Goal: Information Seeking & Learning: Learn about a topic

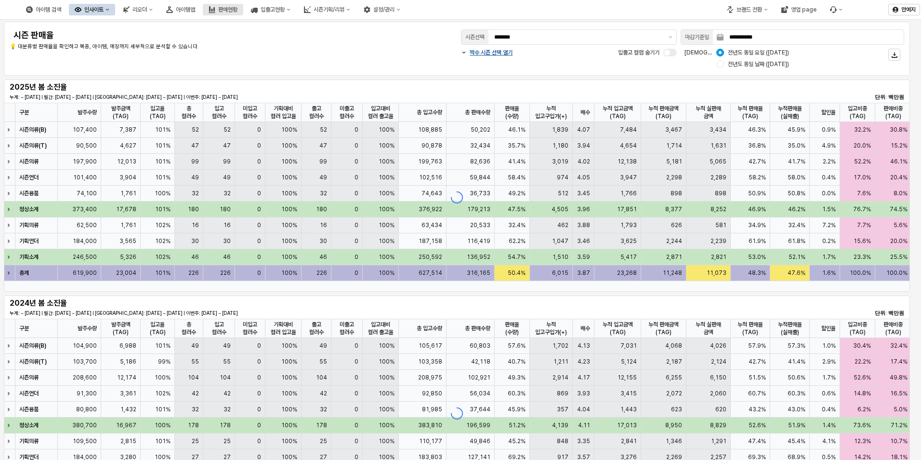
click at [238, 8] on div "판매현황" at bounding box center [227, 9] width 19 height 7
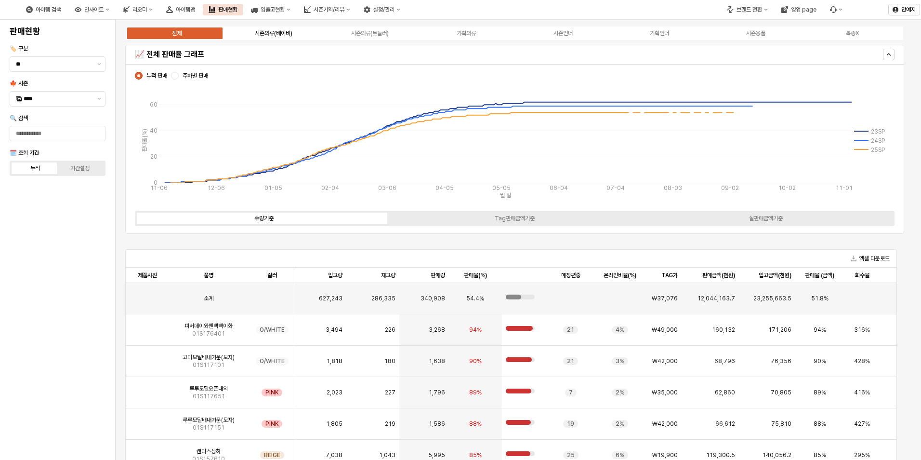
click at [289, 34] on div "시즌의류(베이비)" at bounding box center [274, 33] width 38 height 7
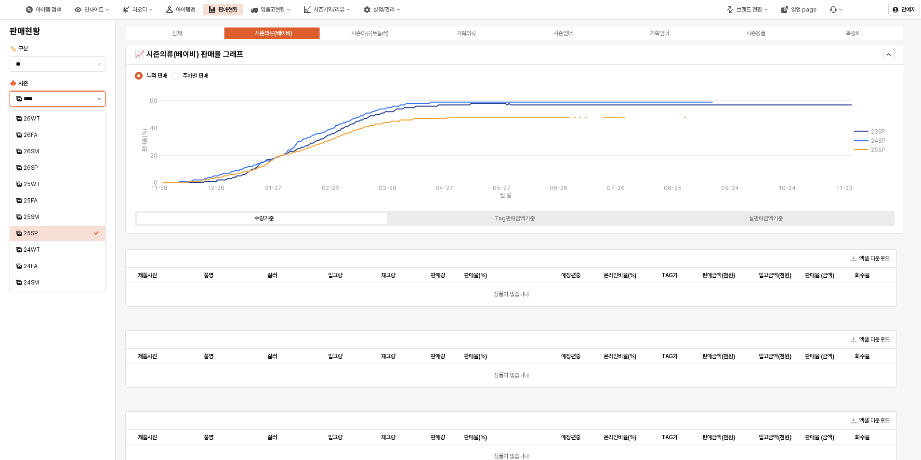
click at [98, 102] on button "제안 사항 표시" at bounding box center [99, 99] width 12 height 14
click at [53, 201] on div "25FA" at bounding box center [59, 201] width 70 height 8
type input "****"
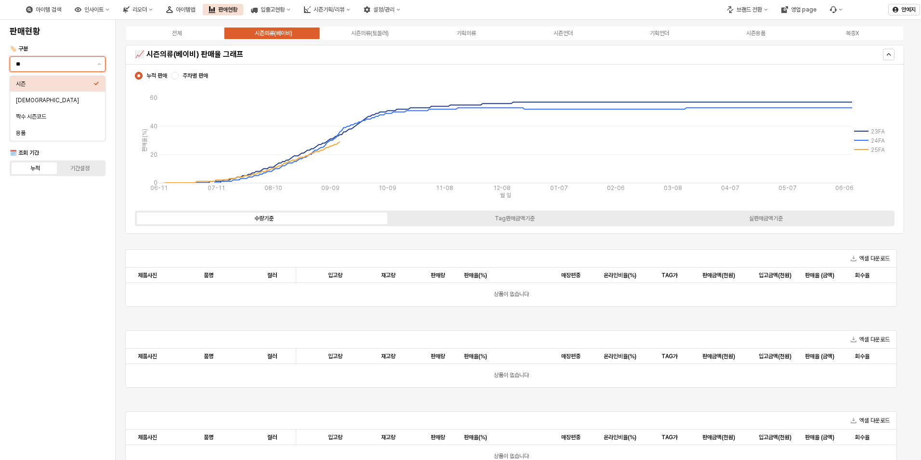
click at [72, 65] on input "**" at bounding box center [54, 64] width 76 height 10
click at [98, 67] on button "제안 사항 표시" at bounding box center [99, 64] width 12 height 14
click at [112, 37] on div "판매현황 🏷️ 구분 ** 🍁 시즌 **** 🔍 검색 🗓️ 조회 기간 누적 기간설정" at bounding box center [57, 240] width 115 height 440
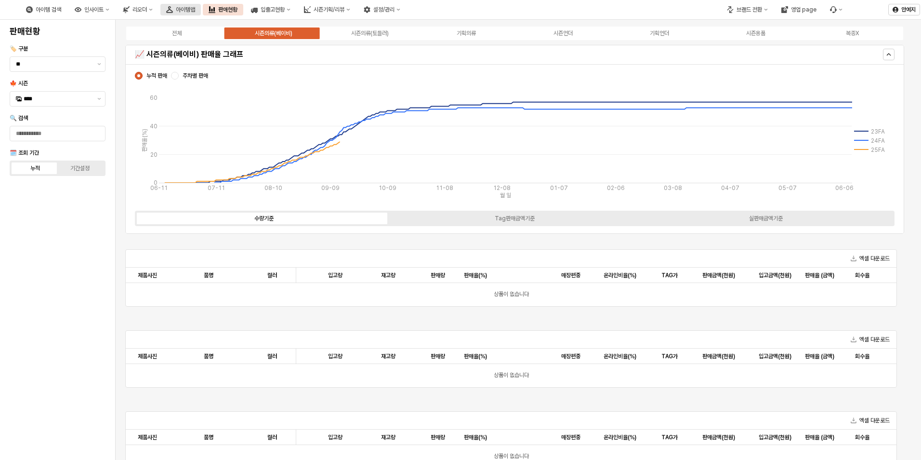
click at [201, 13] on button "아이템맵" at bounding box center [180, 10] width 40 height 12
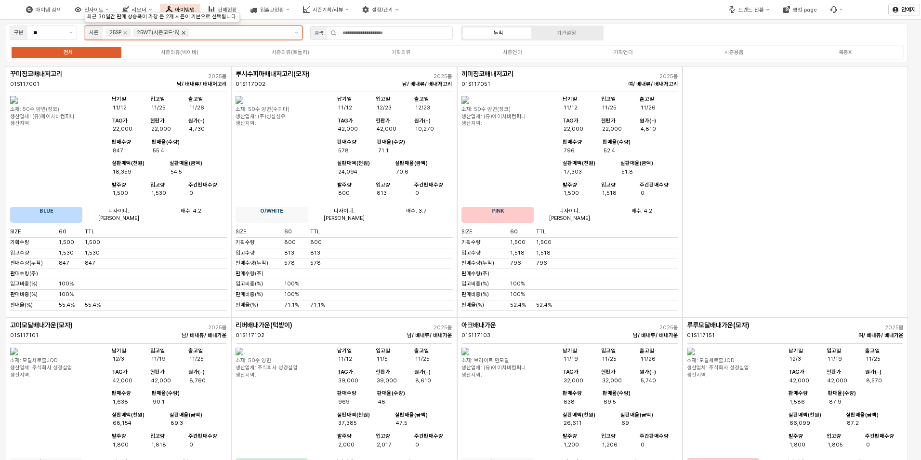
click at [296, 32] on icon "제안 사항 표시" at bounding box center [296, 33] width 3 height 2
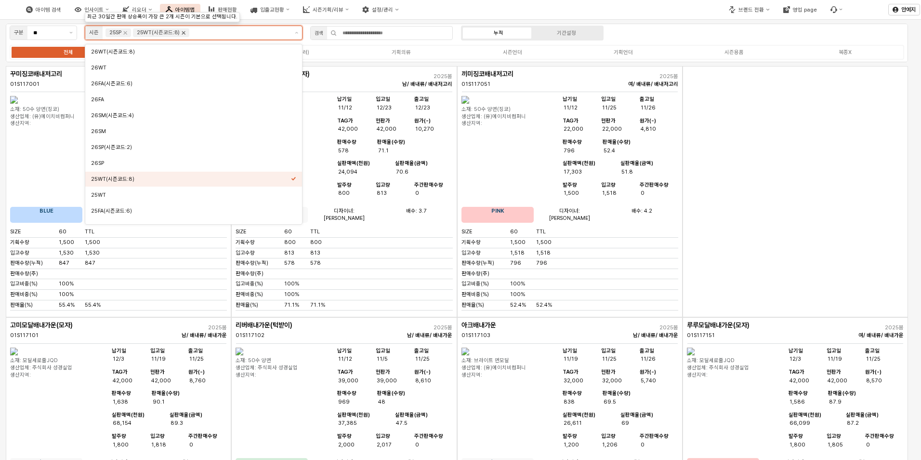
scroll to position [74, 0]
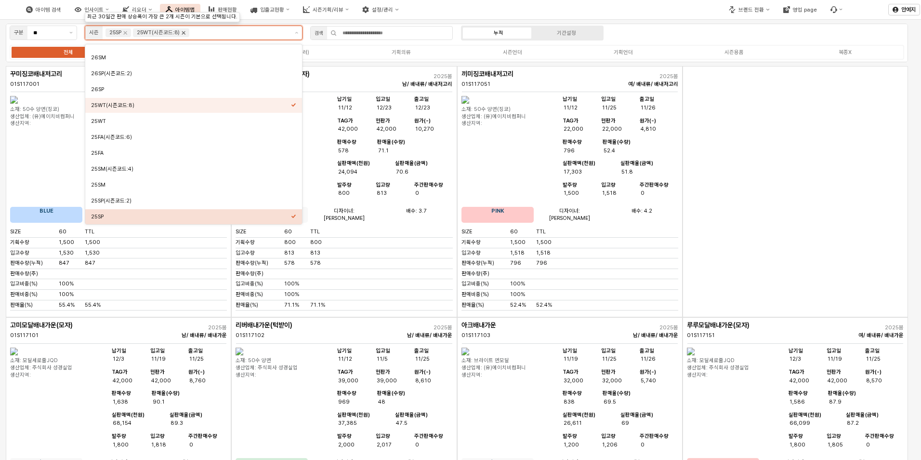
click at [183, 34] on icon "Remove 25WT(시즌코드:8)" at bounding box center [184, 33] width 8 height 8
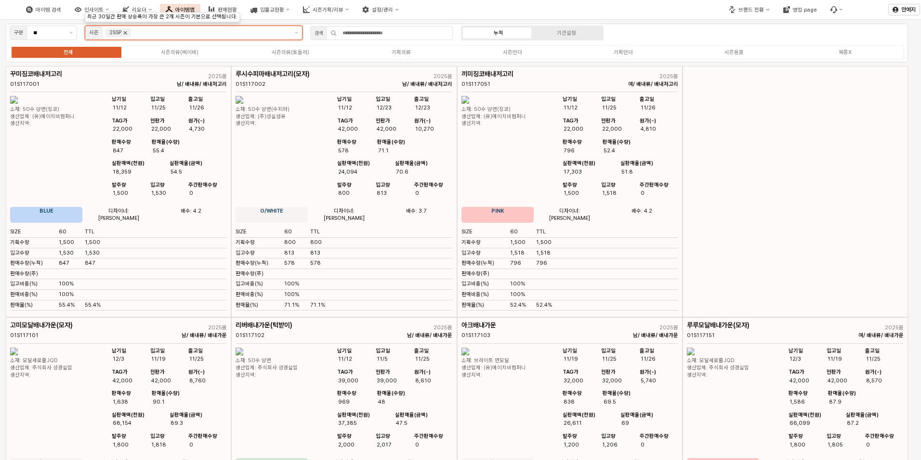
click at [125, 30] on icon "Remove 25SP" at bounding box center [125, 33] width 8 height 8
click at [299, 35] on button "제안 사항 표시" at bounding box center [296, 32] width 11 height 13
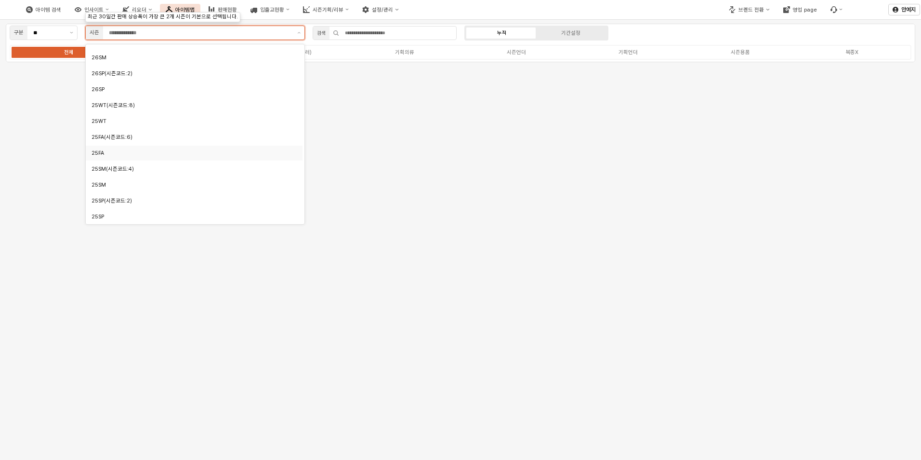
click at [112, 157] on div "25FA" at bounding box center [192, 152] width 200 height 9
click at [116, 140] on div "25FA(시즌코드:6)" at bounding box center [192, 136] width 200 height 7
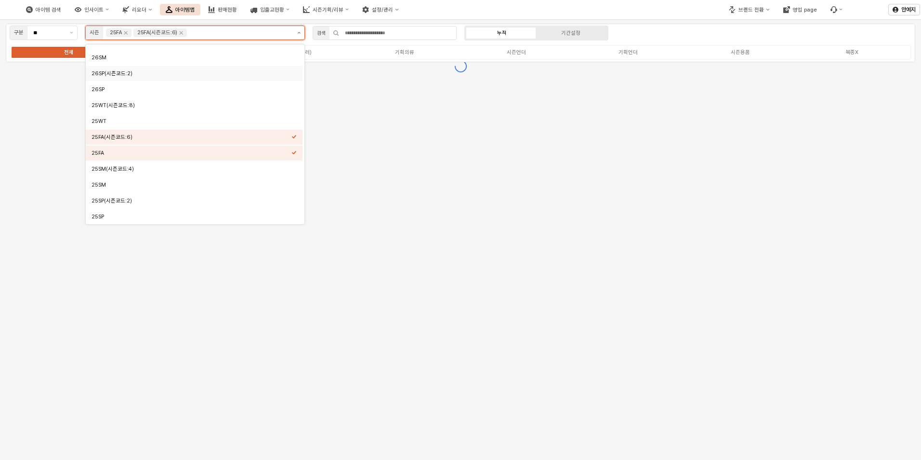
click at [300, 32] on icon "제안 사항 표시" at bounding box center [298, 33] width 3 height 2
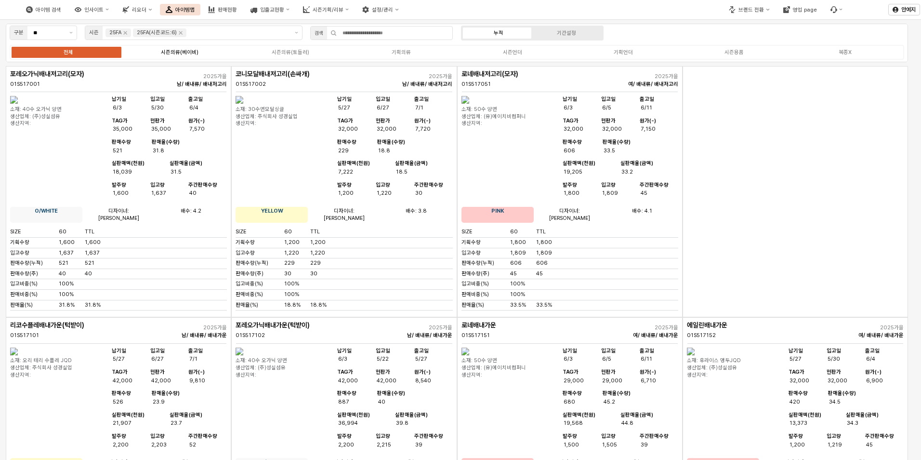
click at [170, 49] on div "시즌의류(베이비)" at bounding box center [180, 52] width 38 height 6
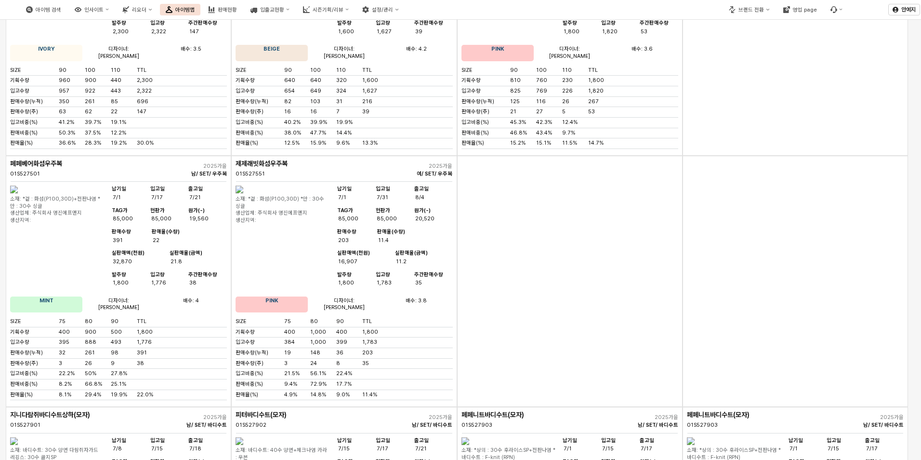
scroll to position [2127, 0]
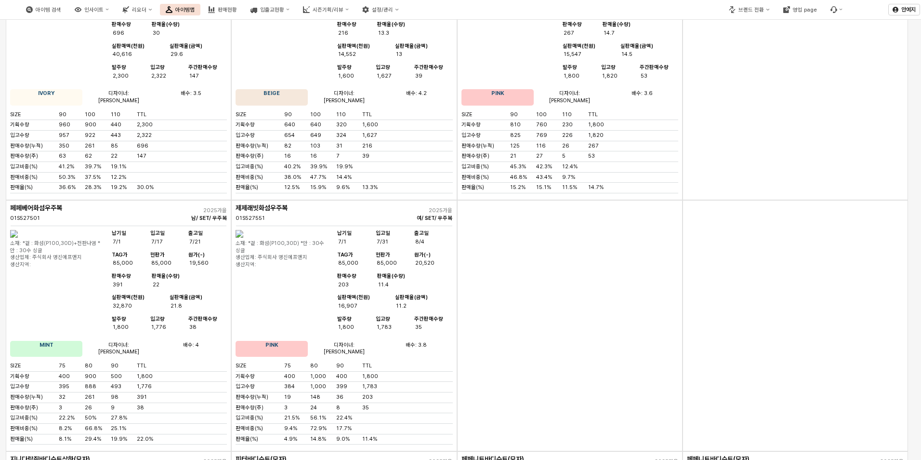
click at [915, 290] on main "구분 ** 시즌 25FA 25FA(시즌코드:6) 검색 누적 기간설정 전체 시즌의류(베이비) 시즌의류(토들러) 기획의류 시즌언더 기획언더 시즌용…" at bounding box center [460, 240] width 921 height 440
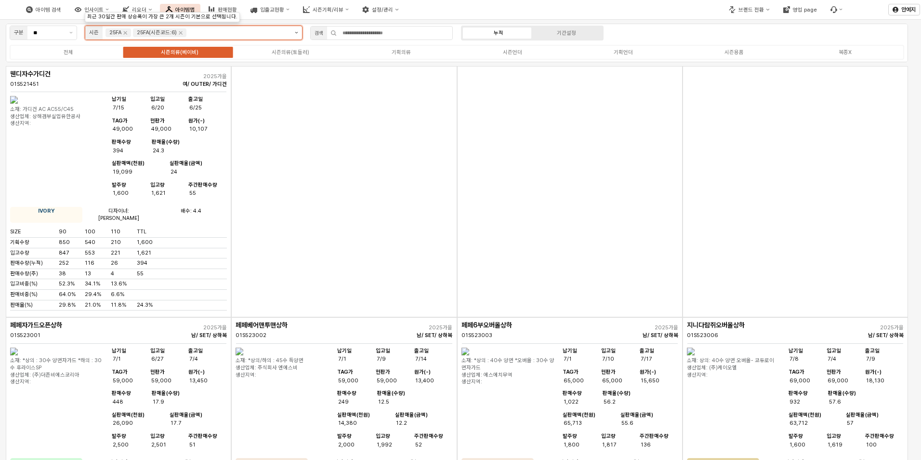
click at [301, 29] on button "제안 사항 표시" at bounding box center [296, 32] width 11 height 13
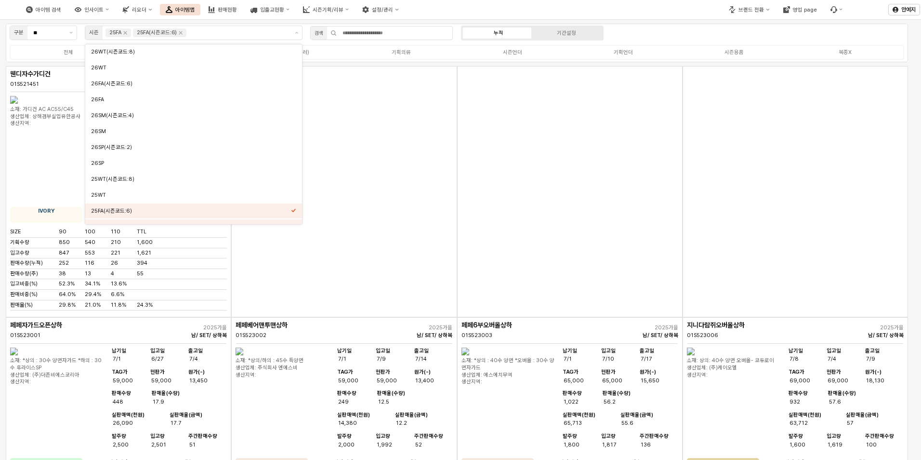
click at [570, 3] on div "아이템 검색 인사이트 리오더 아이템맵 판매현황 입출고현황 시즌기획/리뷰 설정/관리" at bounding box center [345, 10] width 691 height 20
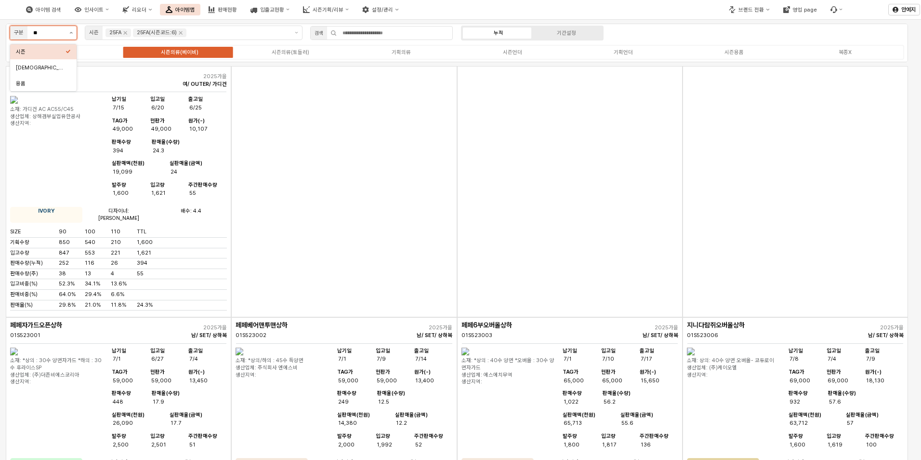
click at [73, 38] on button "제안 사항 표시" at bounding box center [71, 32] width 11 height 13
click at [60, 62] on div "[DEMOGRAPHIC_DATA]" at bounding box center [43, 67] width 66 height 15
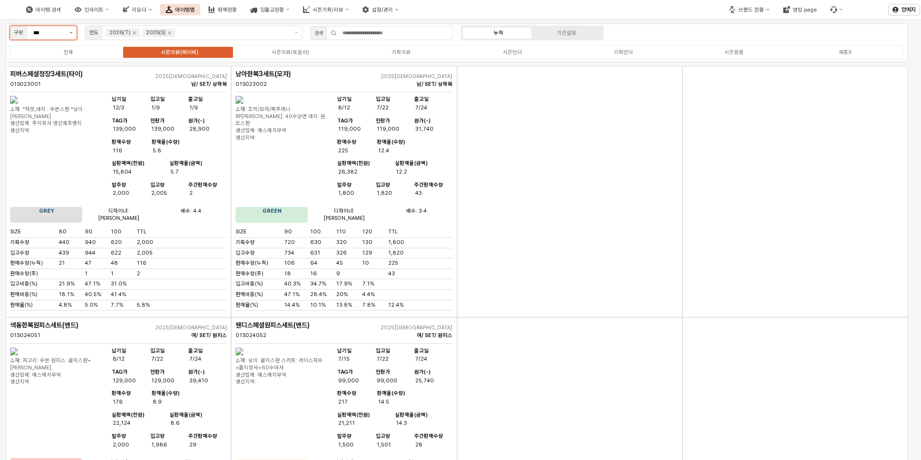
click at [66, 35] on button "제안 사항 표시" at bounding box center [71, 32] width 11 height 13
click at [58, 57] on div "시즌" at bounding box center [43, 51] width 66 height 15
type input "**"
click at [730, 53] on div "시즌용품" at bounding box center [734, 52] width 19 height 6
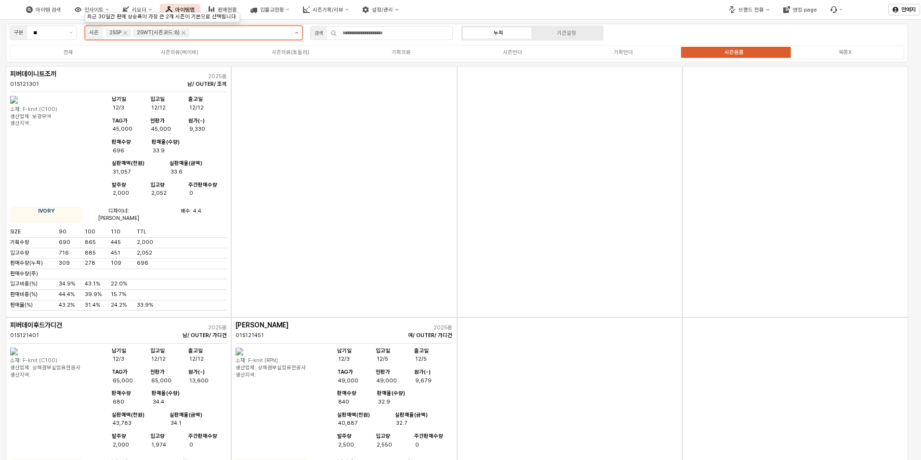
click at [298, 34] on button "제안 사항 표시" at bounding box center [296, 32] width 11 height 13
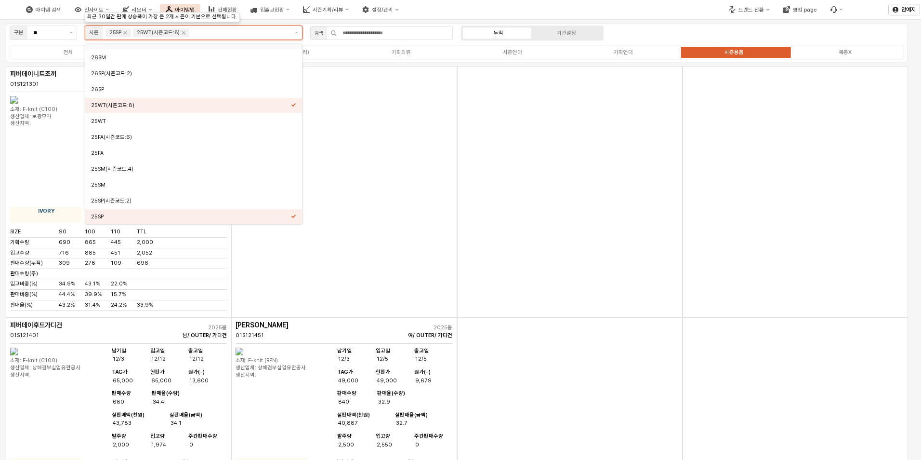
scroll to position [64, 0]
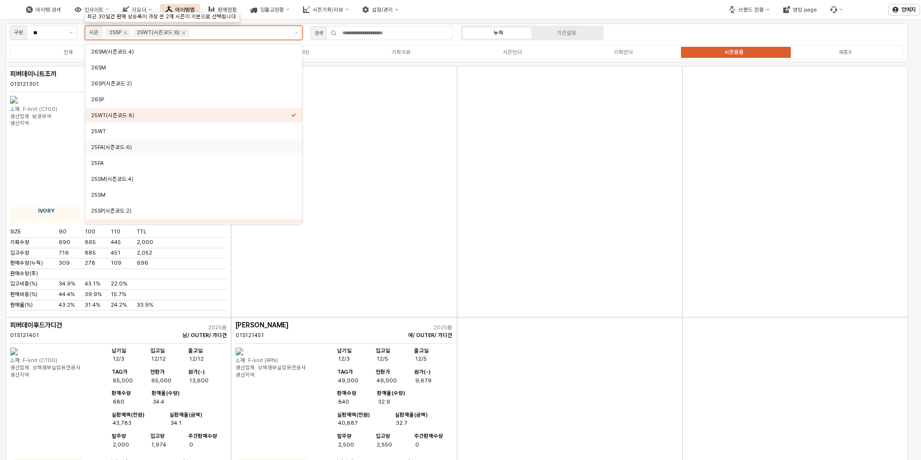
click at [146, 148] on div "25FA(시즌코드:6)" at bounding box center [191, 147] width 200 height 7
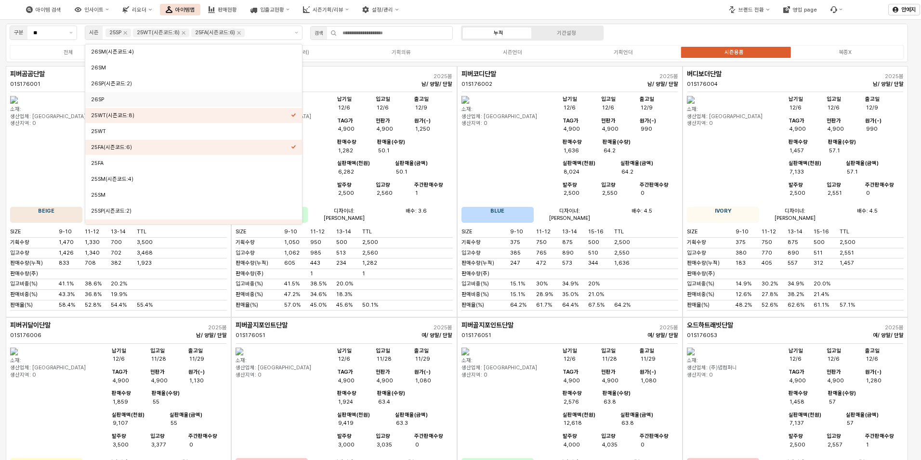
drag, startPoint x: 690, startPoint y: 27, endPoint x: 551, endPoint y: 27, distance: 138.8
click at [690, 28] on div "구분 ** 시즌 25SP 25WT(시즌코드:8) 25FA(시즌코드:6) 검색 누적 기간설정 전체 시즌의류(베이비) 시즌의류(토들러) 기획의류 …" at bounding box center [457, 43] width 902 height 39
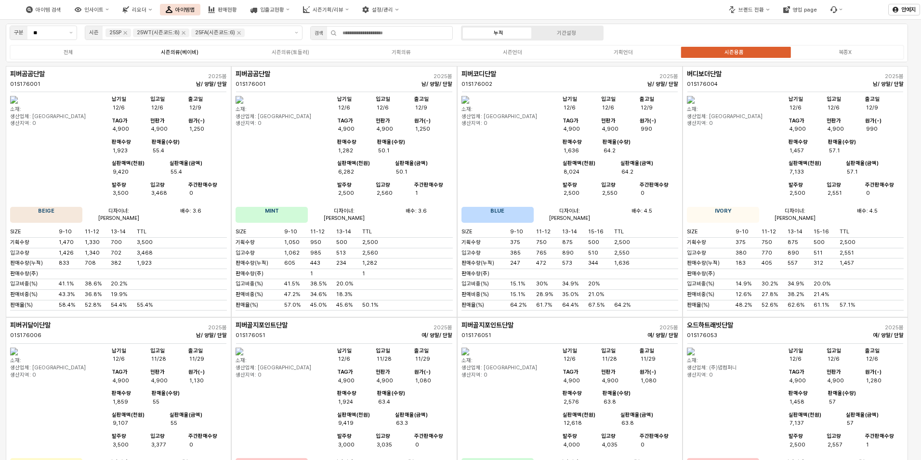
click at [193, 52] on div "시즌의류(베이비)" at bounding box center [180, 52] width 38 height 6
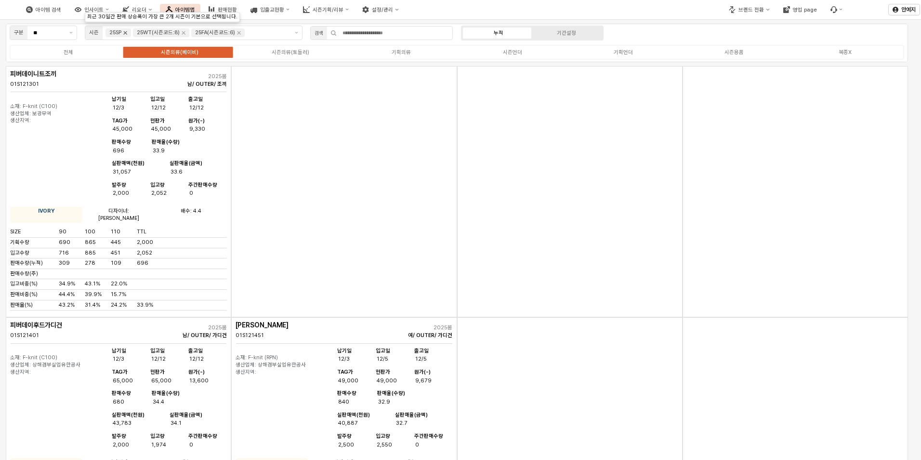
click at [127, 32] on icon "Remove 25SP" at bounding box center [125, 32] width 3 height 3
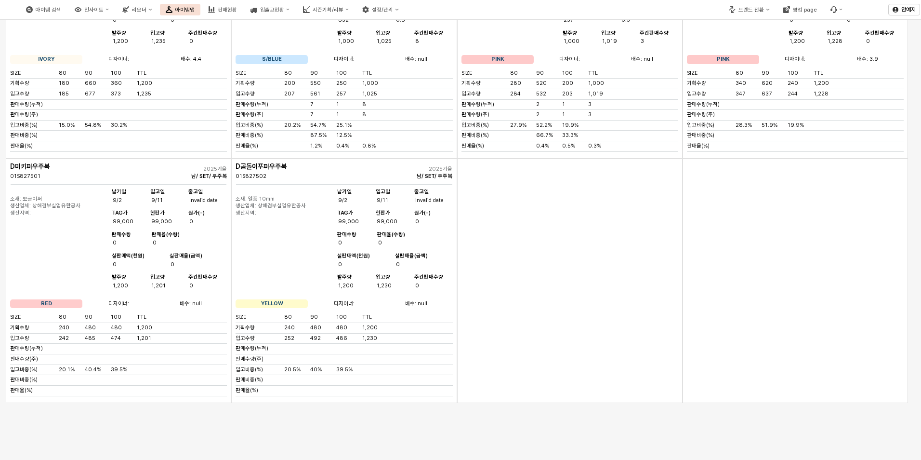
scroll to position [0, 0]
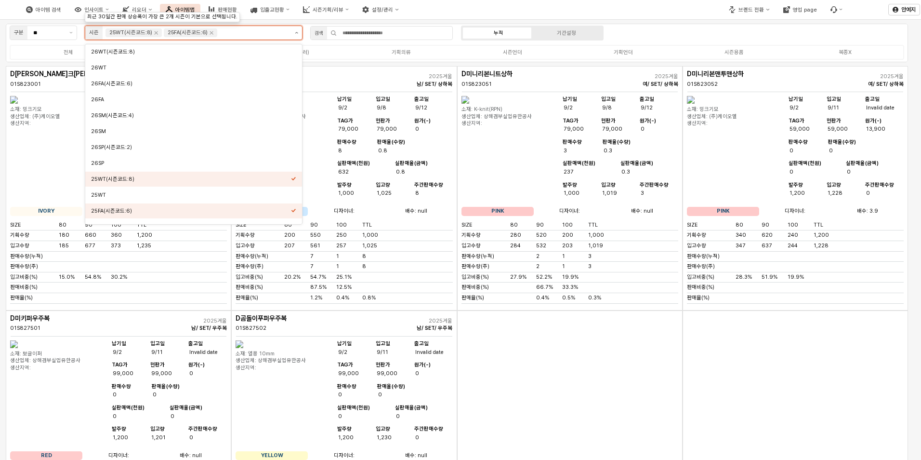
click at [293, 31] on button "제안 사항 표시" at bounding box center [296, 32] width 11 height 13
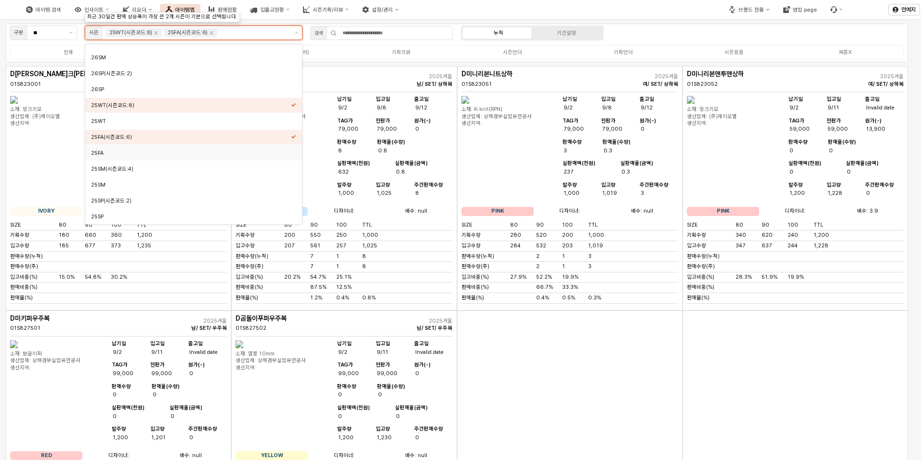
click at [237, 155] on div "25FA" at bounding box center [191, 152] width 200 height 7
click at [255, 118] on div "25WT" at bounding box center [191, 121] width 200 height 7
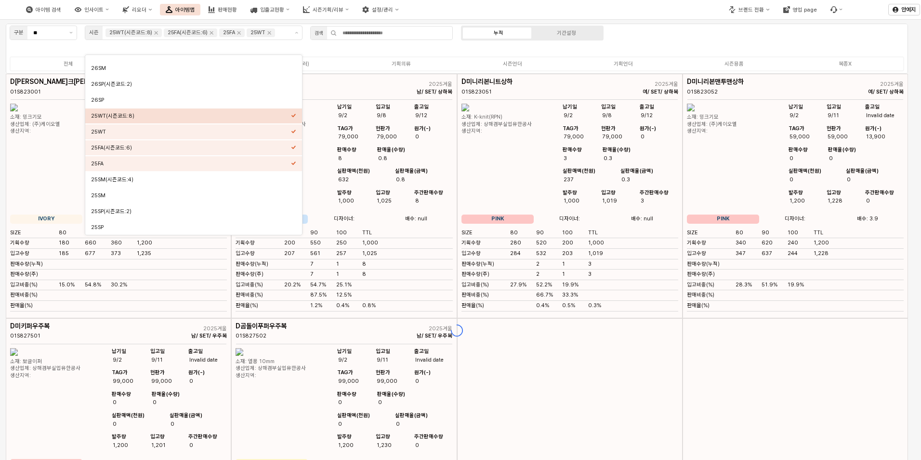
click at [764, 33] on div "구분 ** 시즌 25WT(시즌코드:8) 25FA(시즌코드:6) 25FA 25WT 검색 누적 기간설정 전체 시즌의류(베이비) 시즌의류(토들러) …" at bounding box center [457, 49] width 902 height 50
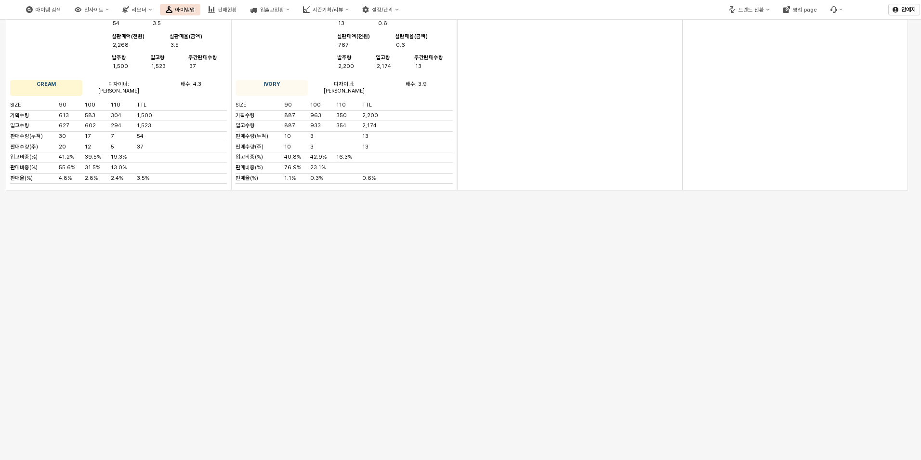
scroll to position [5909, 0]
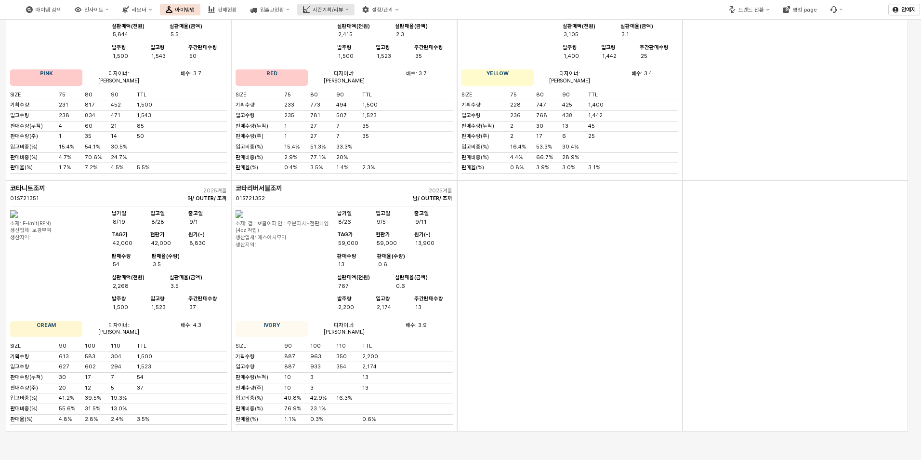
click at [344, 7] on div "시즌기획/리뷰" at bounding box center [328, 10] width 31 height 6
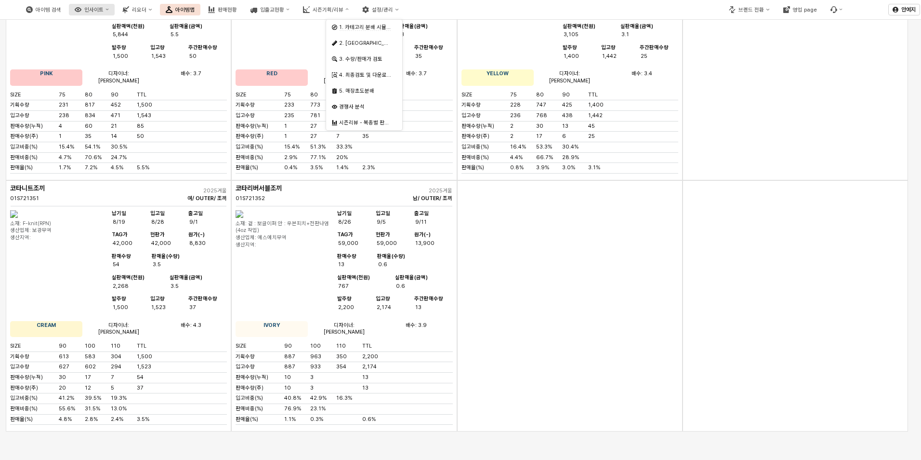
click at [115, 6] on button "인사이트" at bounding box center [92, 10] width 46 height 12
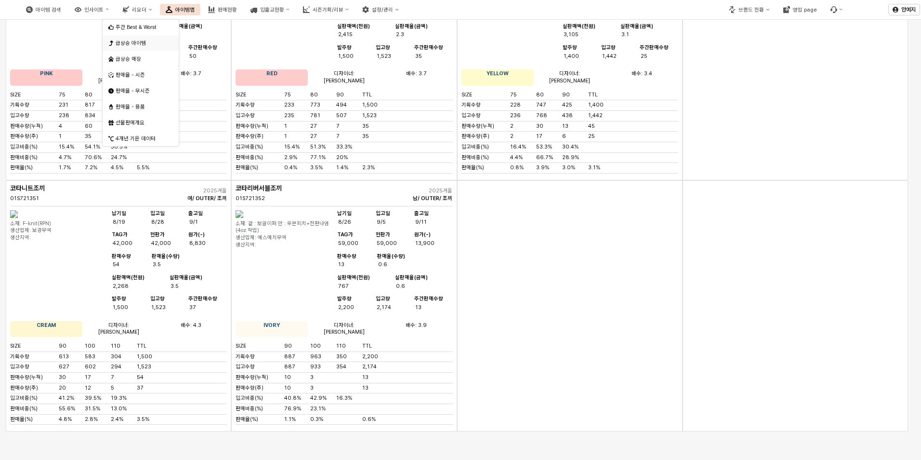
click at [147, 43] on div "급상승 아이템" at bounding box center [142, 43] width 52 height 7
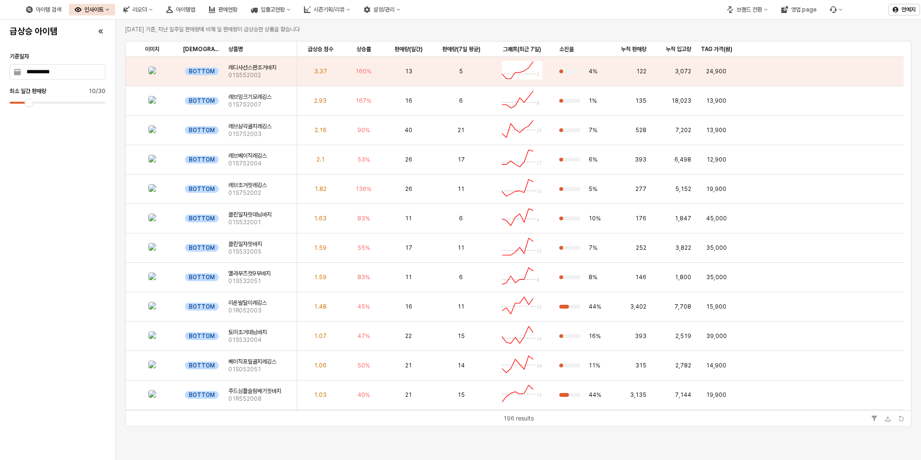
click at [104, 8] on div "인사이트" at bounding box center [93, 9] width 19 height 7
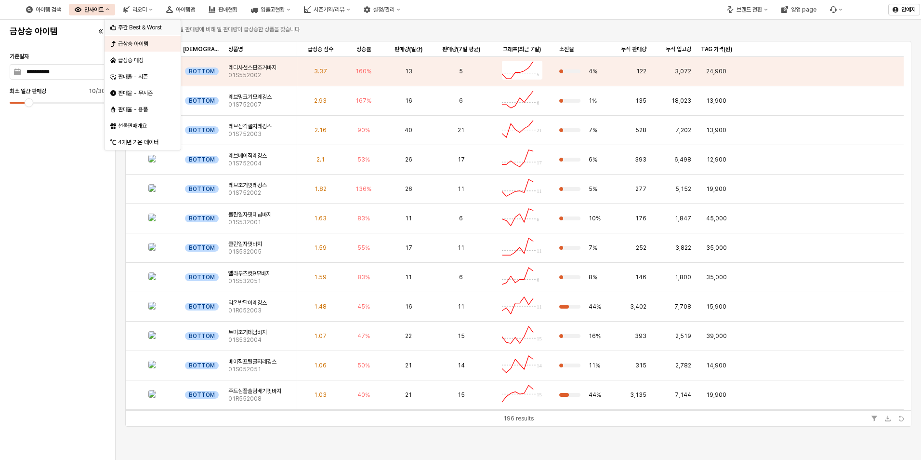
click at [135, 29] on div "주간 Best & Worst" at bounding box center [143, 28] width 51 height 8
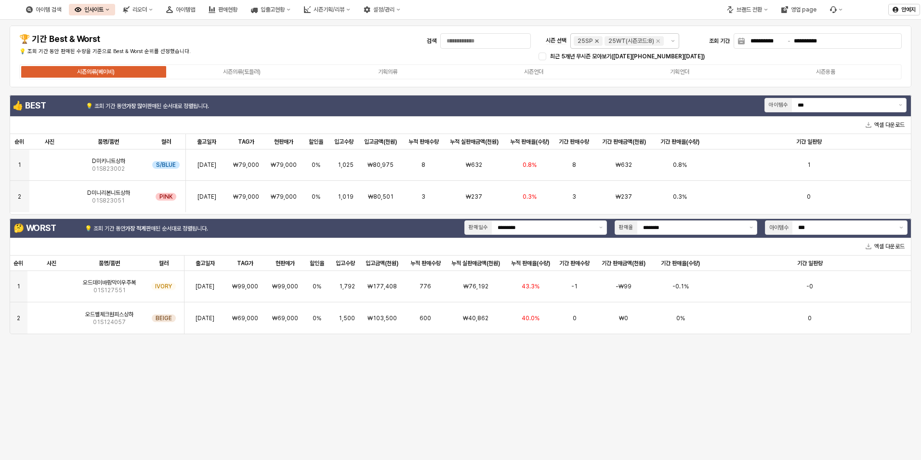
click at [593, 40] on icon "Remove 25SP" at bounding box center [597, 41] width 8 height 8
click at [626, 41] on icon "Remove 25WT(시즌코드:8)" at bounding box center [627, 41] width 8 height 8
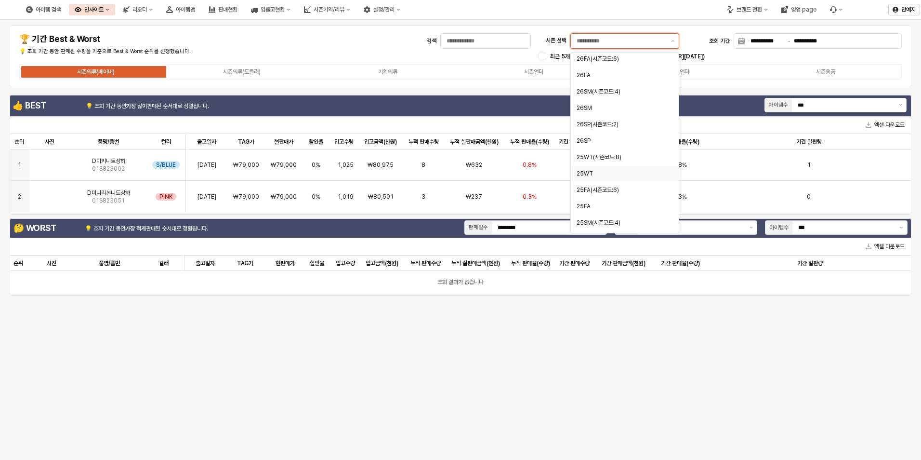
scroll to position [48, 0]
click at [615, 193] on div "25FA" at bounding box center [622, 193] width 91 height 8
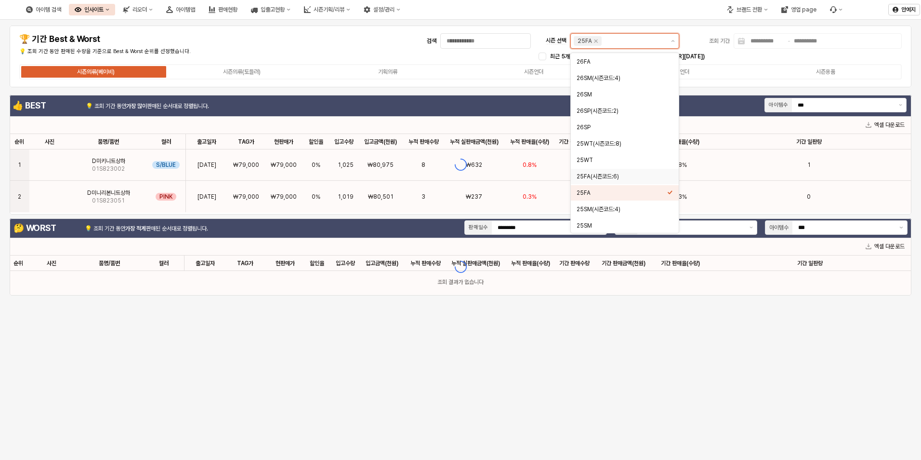
click at [616, 178] on div "25FA(시즌코드:6)" at bounding box center [622, 176] width 91 height 8
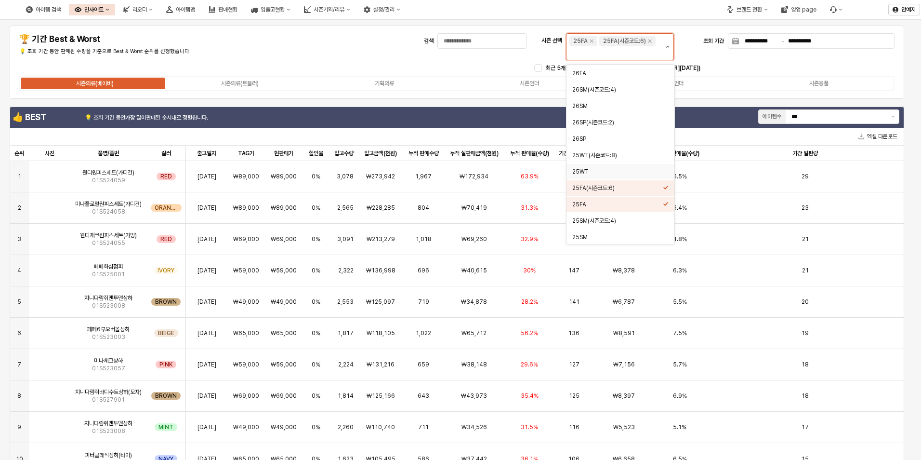
click at [670, 48] on button "제안 사항 표시" at bounding box center [668, 47] width 12 height 26
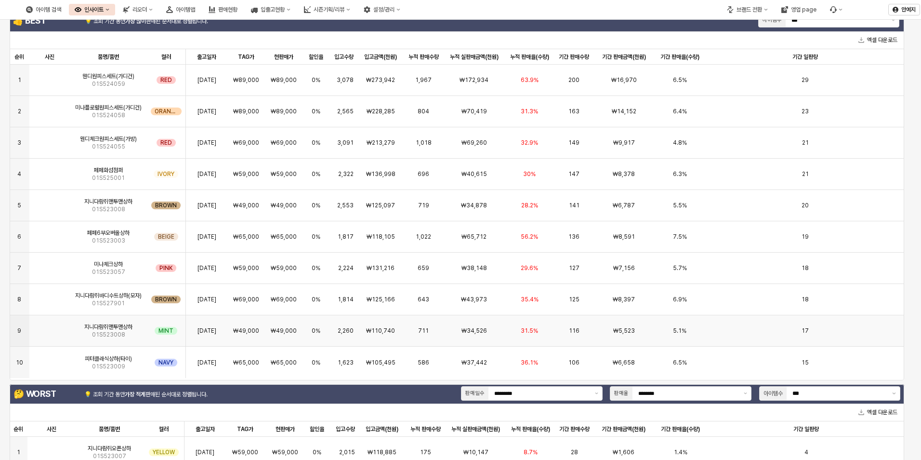
scroll to position [0, 0]
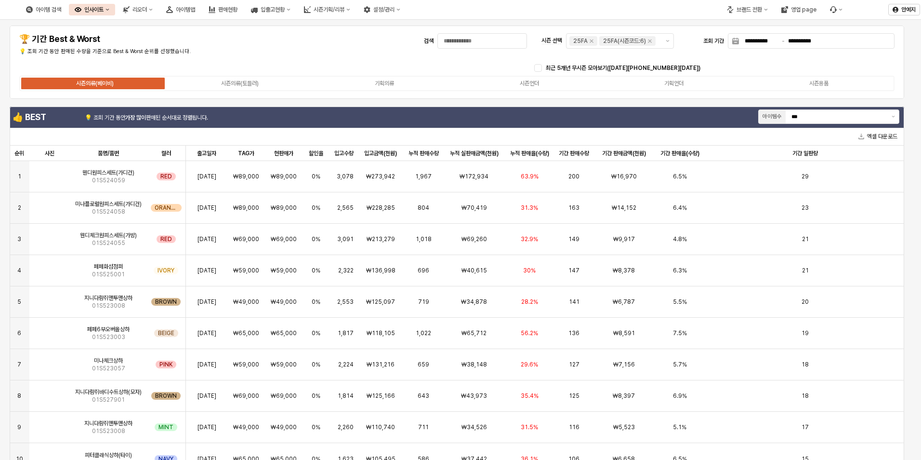
click at [256, 86] on div "**********" at bounding box center [457, 62] width 895 height 73
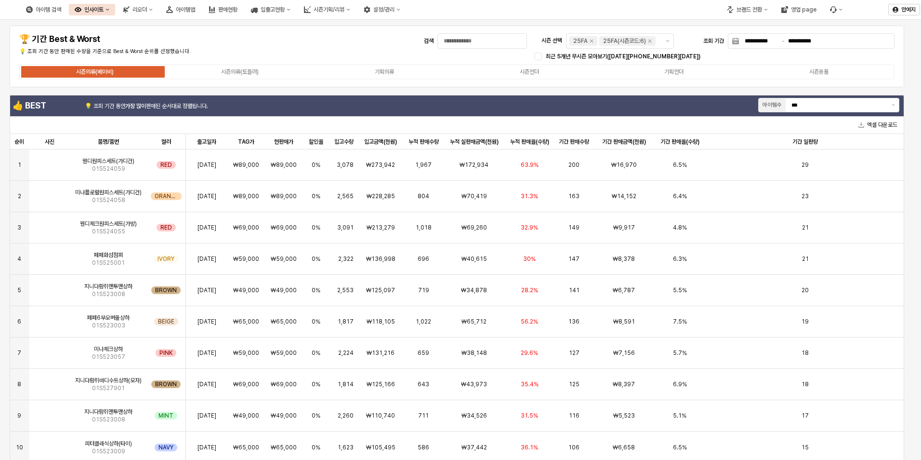
click at [254, 78] on div "시즌의류(베이비) 시즌의류(토들러) 기획의류 시즌언더 기획언더 시즌용품" at bounding box center [456, 71] width 875 height 15
click at [254, 72] on div "시즌의류(토들러)" at bounding box center [240, 71] width 38 height 7
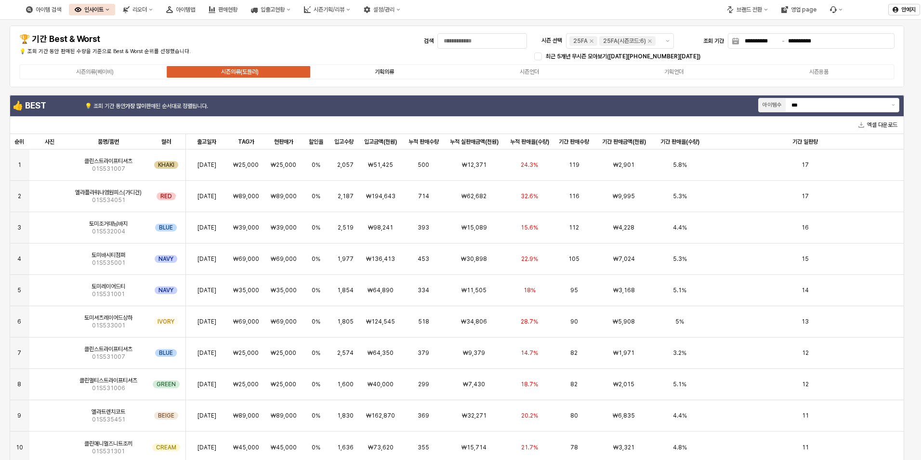
click at [386, 68] on div "기획의류" at bounding box center [384, 71] width 19 height 7
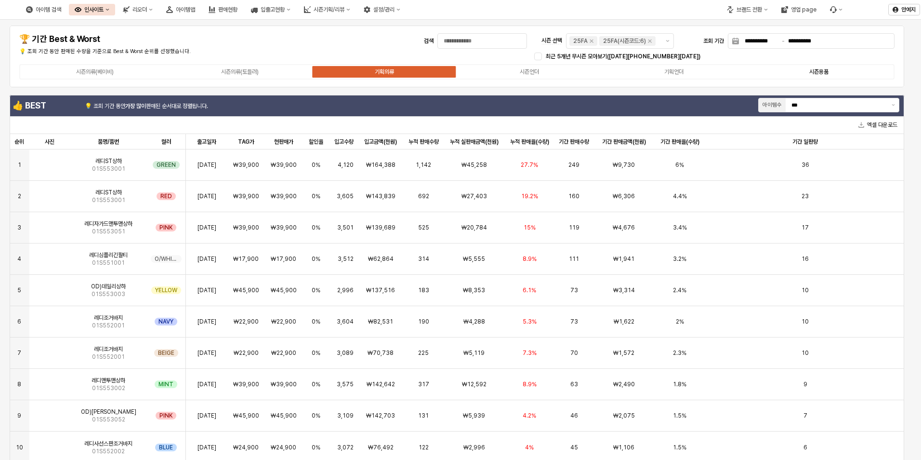
click at [830, 68] on label "시즌용품" at bounding box center [819, 71] width 145 height 9
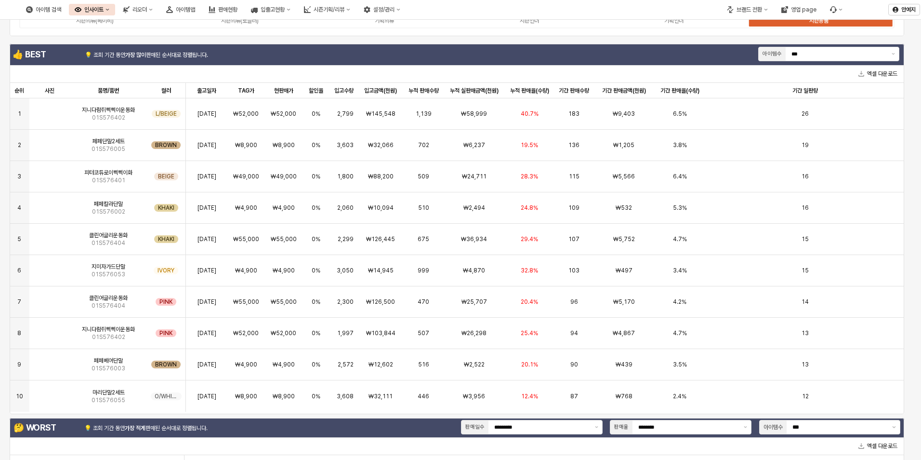
scroll to position [25, 0]
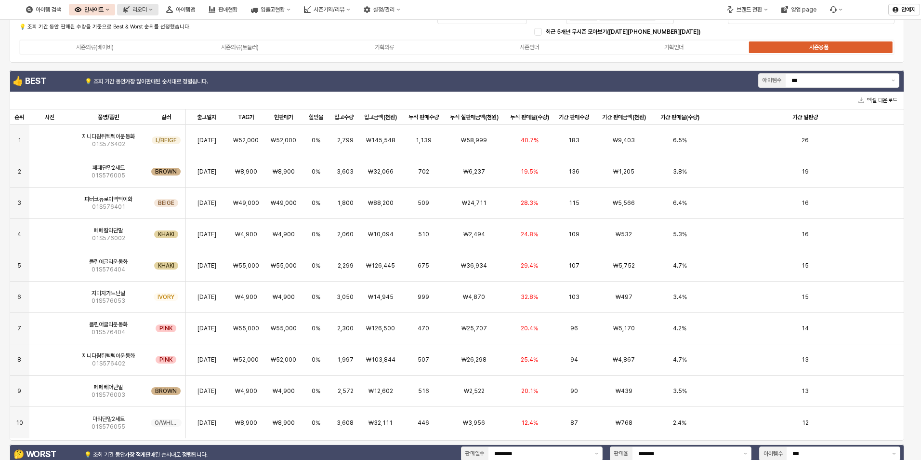
click at [147, 11] on div "리오더" at bounding box center [140, 9] width 14 height 7
